Goal: Communication & Community: Participate in discussion

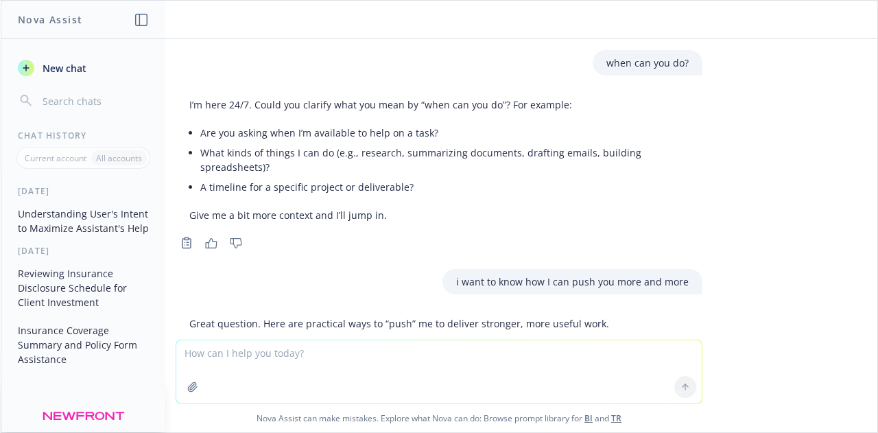
scroll to position [1069, 0]
